Goal: Complete application form

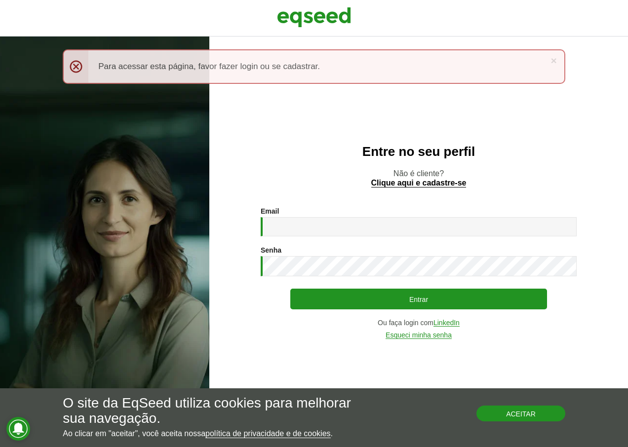
click at [513, 415] on button "Aceitar" at bounding box center [520, 414] width 89 height 16
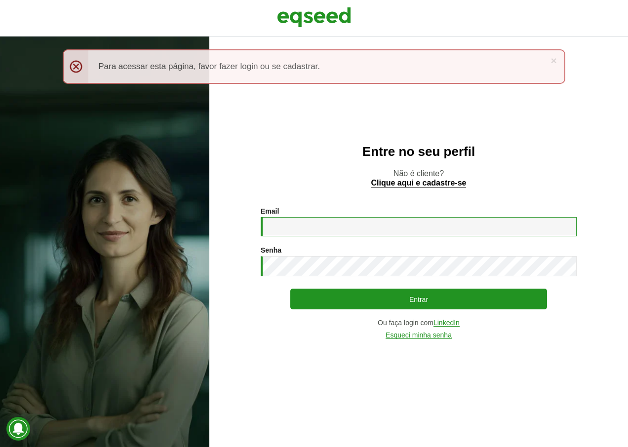
drag, startPoint x: 291, startPoint y: 232, endPoint x: 288, endPoint y: 200, distance: 31.7
click at [291, 232] on input "Email *" at bounding box center [419, 226] width 316 height 19
paste input "**********"
type input "**********"
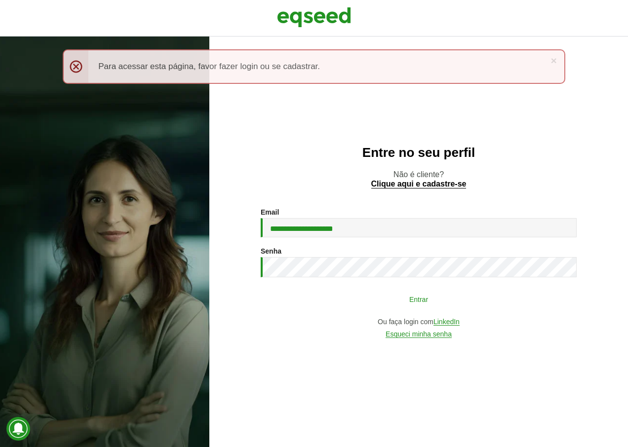
click at [355, 299] on button "Entrar" at bounding box center [418, 299] width 257 height 19
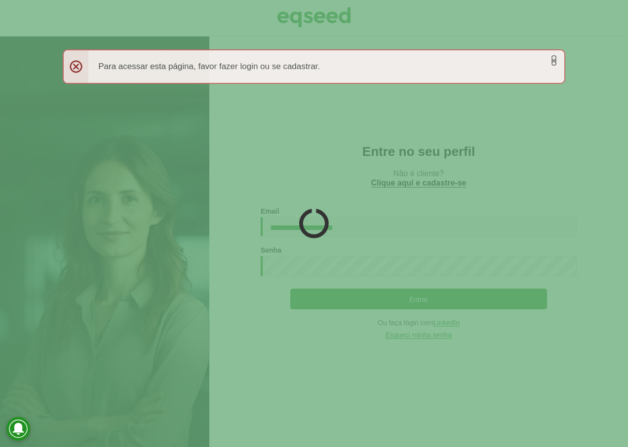
click at [553, 59] on link "×" at bounding box center [554, 60] width 6 height 10
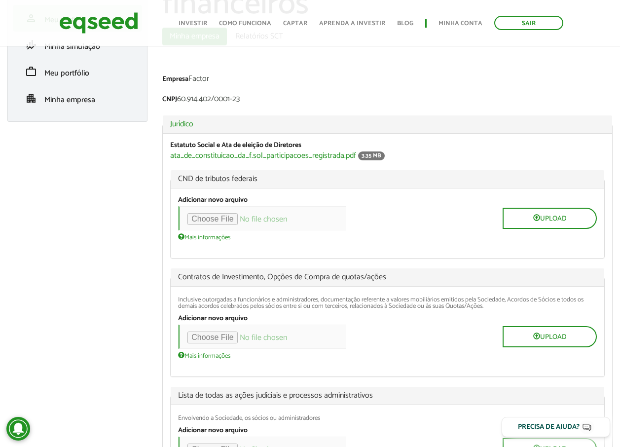
scroll to position [49, 0]
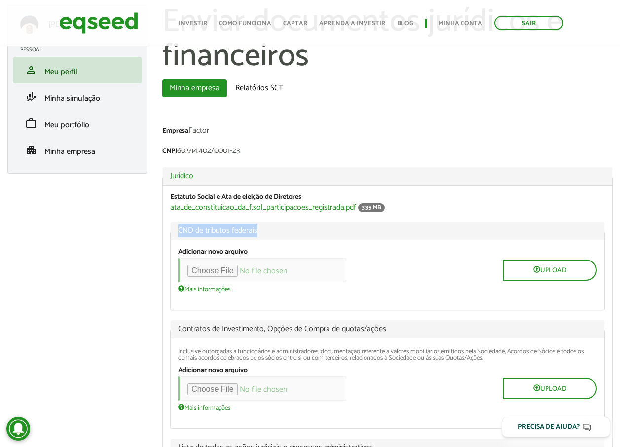
drag, startPoint x: 178, startPoint y: 229, endPoint x: 263, endPoint y: 228, distance: 84.9
click at [263, 228] on span "CND de tributos federais" at bounding box center [387, 231] width 419 height 8
drag, startPoint x: 263, startPoint y: 228, endPoint x: 234, endPoint y: 229, distance: 29.1
copy span "CND de tributos federais"
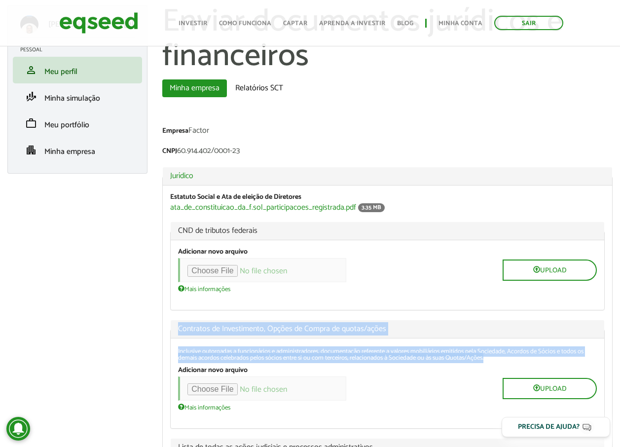
drag, startPoint x: 180, startPoint y: 328, endPoint x: 557, endPoint y: 360, distance: 378.3
click at [557, 360] on fieldset "Contratos de Investimento, Opções de Compra de quotas/ações Inclusive outorgada…" at bounding box center [387, 374] width 435 height 109
copy fieldset "Contratos de Investimento, Opções de Compra de quotas/ações Inclusive outorgada…"
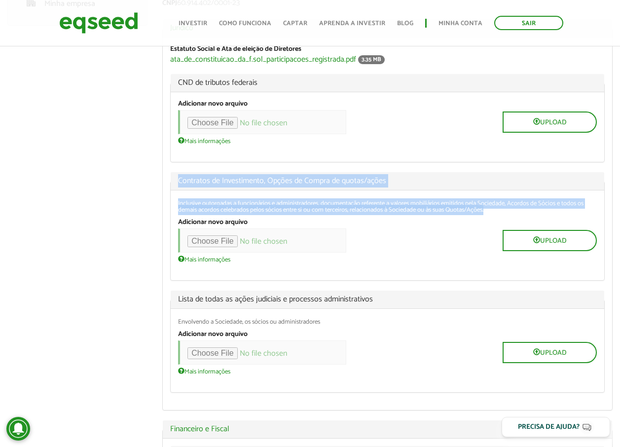
scroll to position [247, 0]
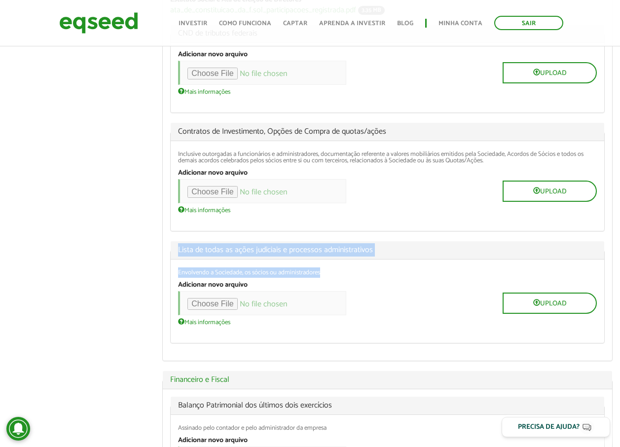
drag, startPoint x: 176, startPoint y: 249, endPoint x: 373, endPoint y: 264, distance: 197.5
click at [373, 264] on fieldset "Lista de todas as ações judiciais e processos administrativos Envolvendo a Soci…" at bounding box center [387, 292] width 435 height 102
copy fieldset "Lista de todas as ações judiciais e processos administrativos Envolvendo a Soci…"
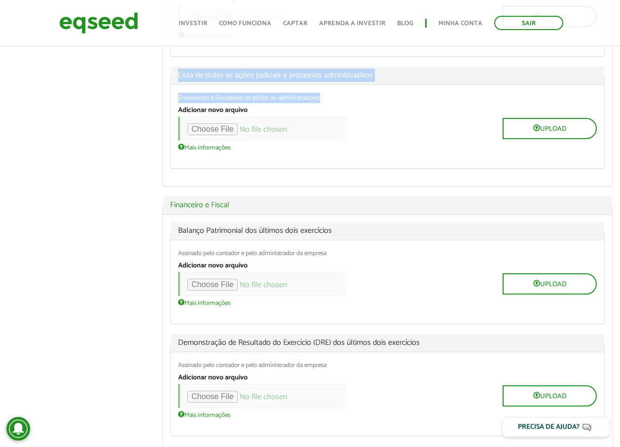
scroll to position [444, 0]
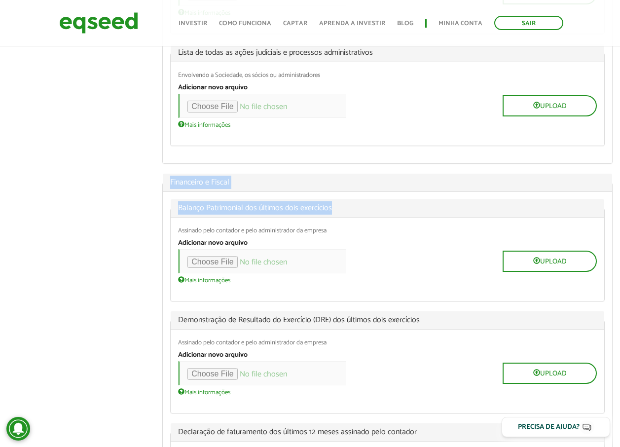
drag, startPoint x: 168, startPoint y: 181, endPoint x: 350, endPoint y: 210, distance: 183.9
copy fieldset "Financeiro e Fiscal Balanço Patrimonial dos últimos dois exercícios"
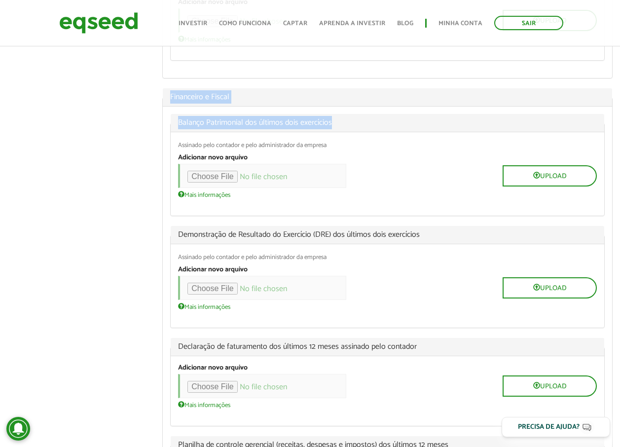
scroll to position [543, 0]
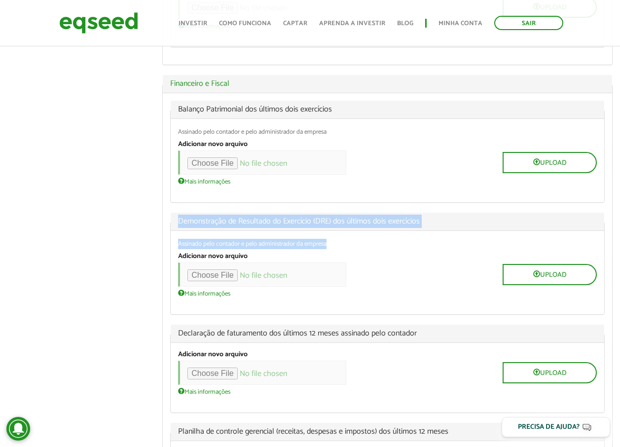
drag, startPoint x: 178, startPoint y: 219, endPoint x: 360, endPoint y: 239, distance: 183.7
click at [360, 239] on fieldset "Demonstração de Resultado do Exercício (DRE) dos últimos dois exercícios Assina…" at bounding box center [387, 264] width 435 height 102
drag, startPoint x: 360, startPoint y: 239, endPoint x: 284, endPoint y: 219, distance: 78.6
copy fieldset "Demonstração de Resultado do Exercício (DRE) dos últimos dois exercícios Assina…"
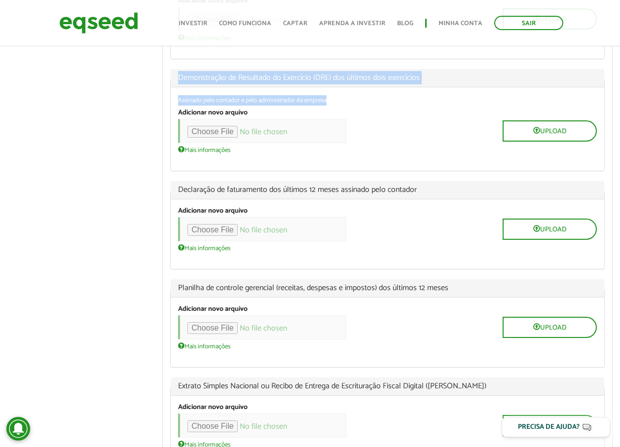
scroll to position [691, 0]
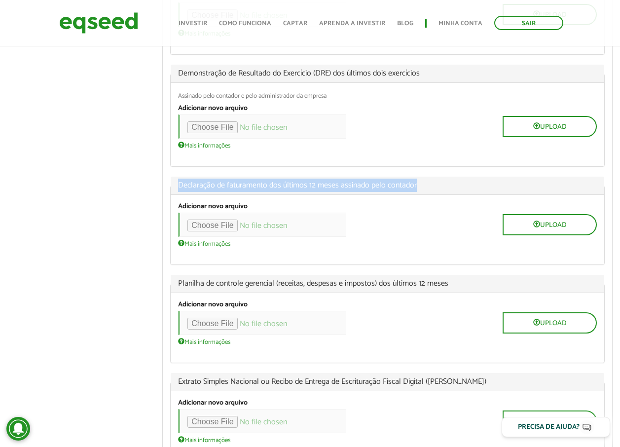
drag, startPoint x: 178, startPoint y: 185, endPoint x: 426, endPoint y: 183, distance: 248.7
click at [426, 183] on legend "Declaração de faturamento dos últimos 12 meses assinado pelo contador" at bounding box center [388, 186] width 434 height 18
copy span "Declaração de faturamento dos últimos 12 meses assinado pelo contador"
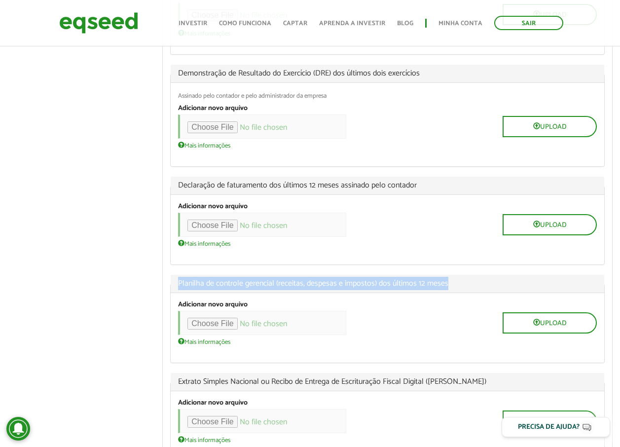
drag, startPoint x: 179, startPoint y: 285, endPoint x: 452, endPoint y: 288, distance: 273.4
click at [452, 288] on legend "Planilha de controle gerencial (receitas, despesas e impostos) dos últimos 12 m…" at bounding box center [388, 284] width 434 height 18
copy span "Planilha de controle gerencial (receitas, despesas e impostos) dos últimos 12 m…"
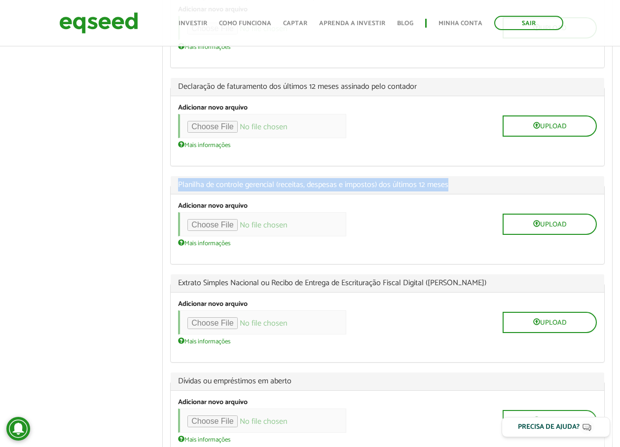
scroll to position [839, 0]
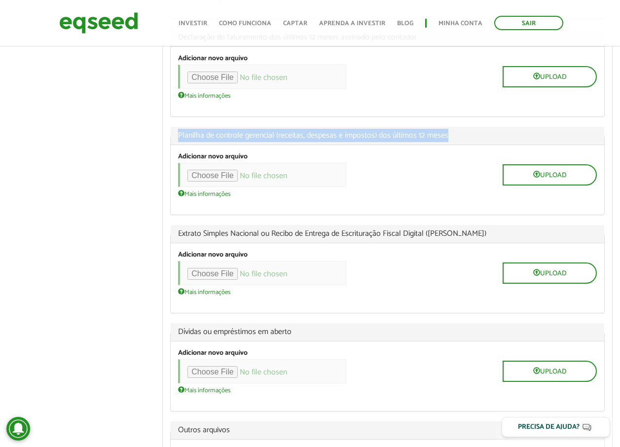
drag, startPoint x: 177, startPoint y: 234, endPoint x: 496, endPoint y: 237, distance: 319.3
click at [496, 237] on legend "Extrato Simples Nacional ou Recibo de Entrega de Escrituração Fiscal Digital (L…" at bounding box center [388, 234] width 434 height 18
copy span "Extrato Simples Nacional ou Recibo de Entrega de Escrituração Fiscal Digital (L…"
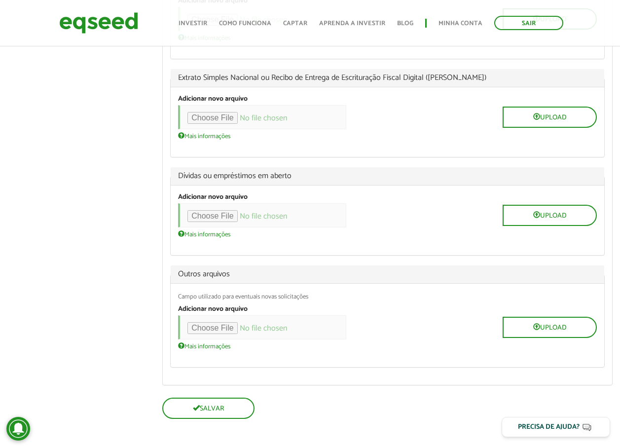
scroll to position [996, 0]
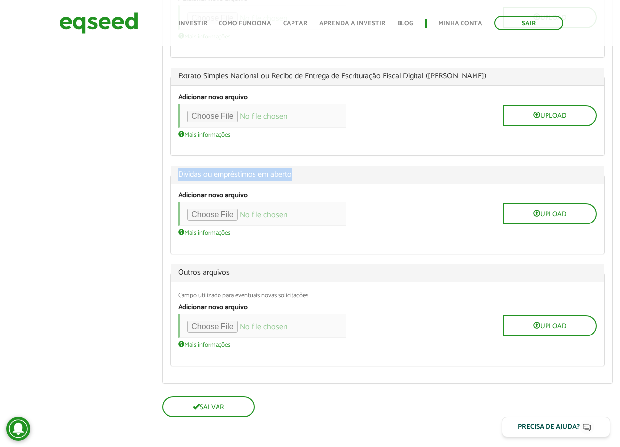
drag, startPoint x: 179, startPoint y: 175, endPoint x: 336, endPoint y: 176, distance: 156.9
click at [336, 176] on span "Dívidas ou empréstimos em aberto" at bounding box center [387, 175] width 419 height 8
drag, startPoint x: 336, startPoint y: 176, endPoint x: 253, endPoint y: 172, distance: 83.5
copy span "Dívidas ou empréstimos em aberto"
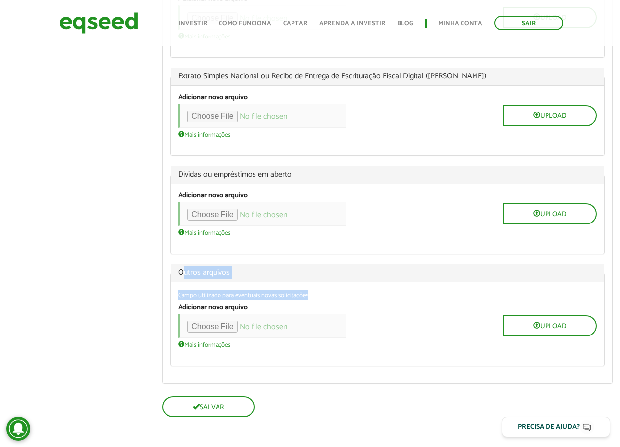
drag, startPoint x: 182, startPoint y: 270, endPoint x: 320, endPoint y: 289, distance: 139.9
click at [320, 289] on fieldset "Outros arquivos Campo utilizado para eventuais novas solicitações Adicionar nov…" at bounding box center [387, 315] width 435 height 102
click at [187, 272] on span "Outros arquivos" at bounding box center [387, 273] width 419 height 8
drag, startPoint x: 176, startPoint y: 272, endPoint x: 324, endPoint y: 295, distance: 149.3
click at [324, 295] on fieldset "Outros arquivos Campo utilizado para eventuais novas solicitações Adicionar nov…" at bounding box center [387, 315] width 435 height 102
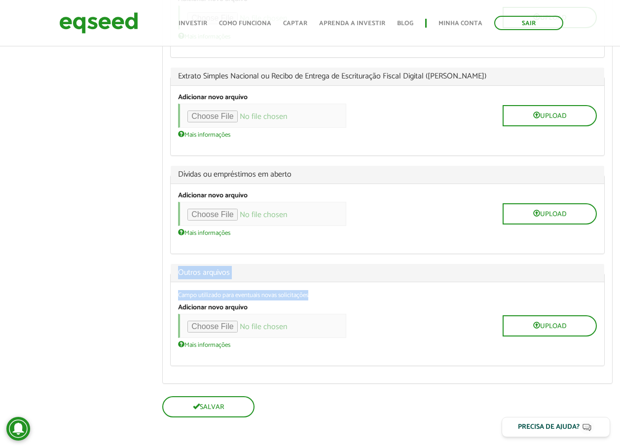
copy fieldset "Outros arquivos Campo utilizado para eventuais novas solicitações"
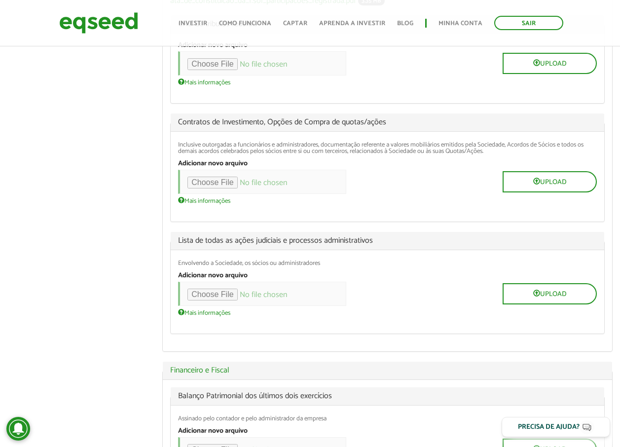
scroll to position [59, 0]
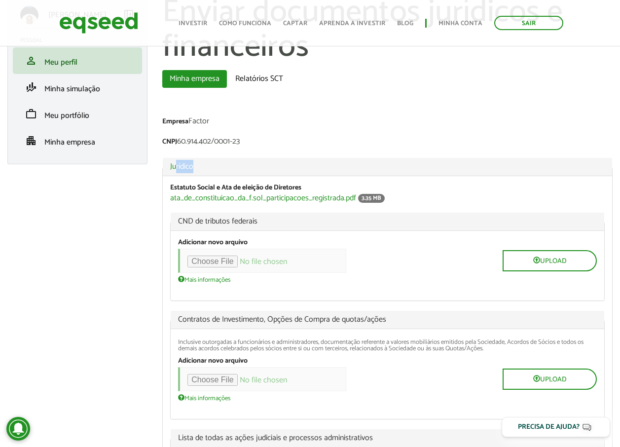
drag, startPoint x: 175, startPoint y: 150, endPoint x: 216, endPoint y: 171, distance: 45.7
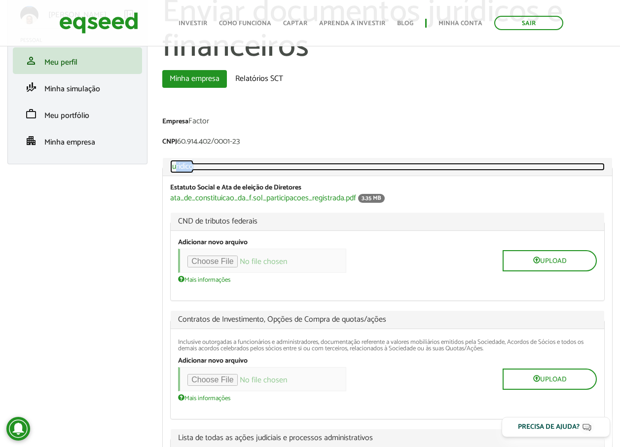
click at [205, 166] on link "Ocultar Jurídico" at bounding box center [387, 167] width 435 height 8
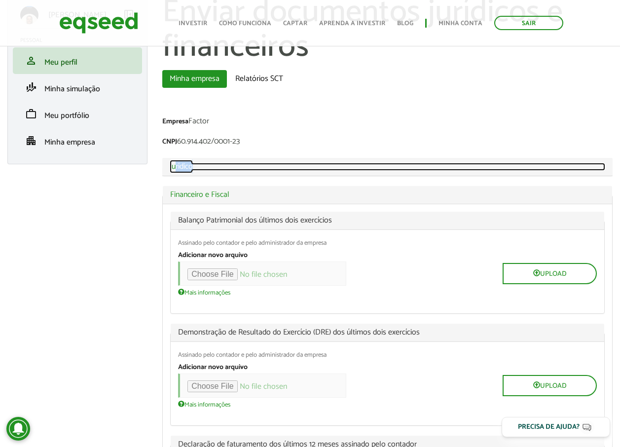
click at [198, 166] on link "Exibir Jurídico" at bounding box center [388, 167] width 436 height 8
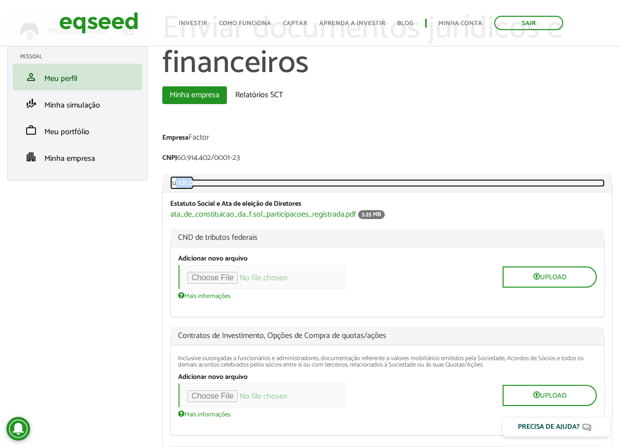
scroll to position [40, 0]
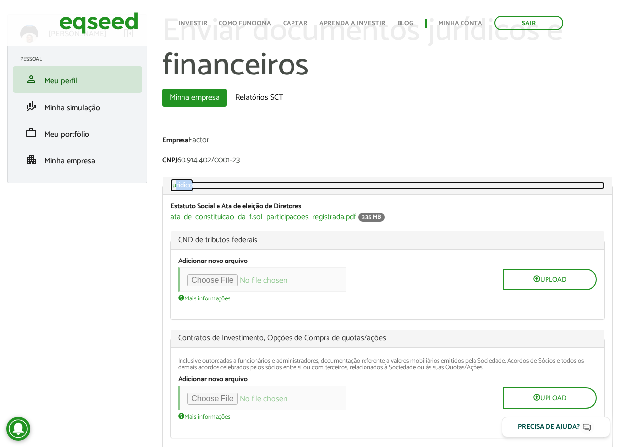
click at [197, 186] on link "Ocultar Jurídico" at bounding box center [387, 186] width 435 height 8
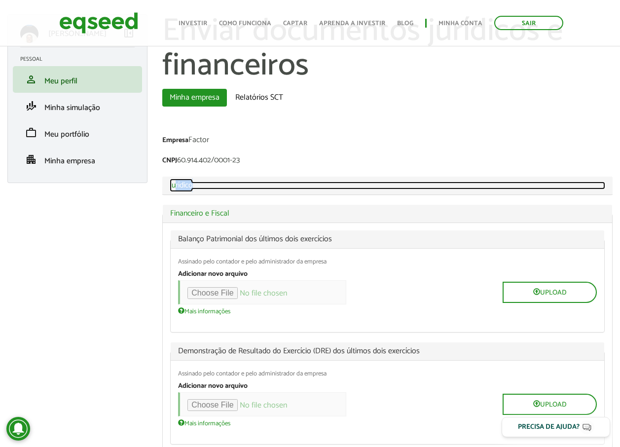
click at [195, 186] on link "Exibir Jurídico" at bounding box center [388, 186] width 436 height 8
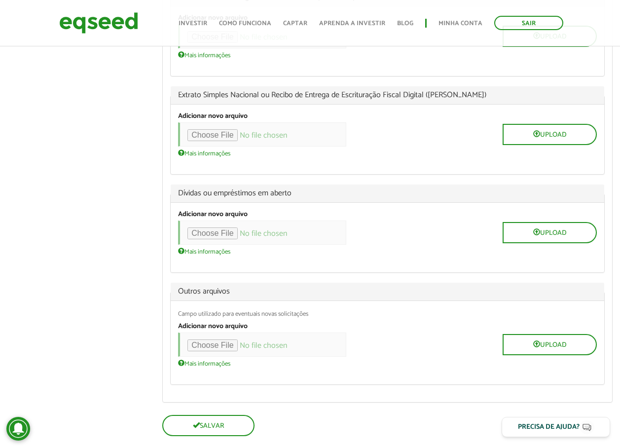
scroll to position [996, 0]
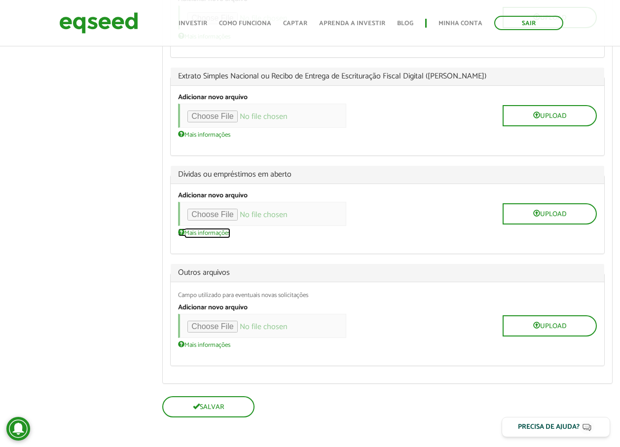
click at [195, 232] on link "Mais informações" at bounding box center [204, 232] width 52 height 8
